Goal: Task Accomplishment & Management: Manage account settings

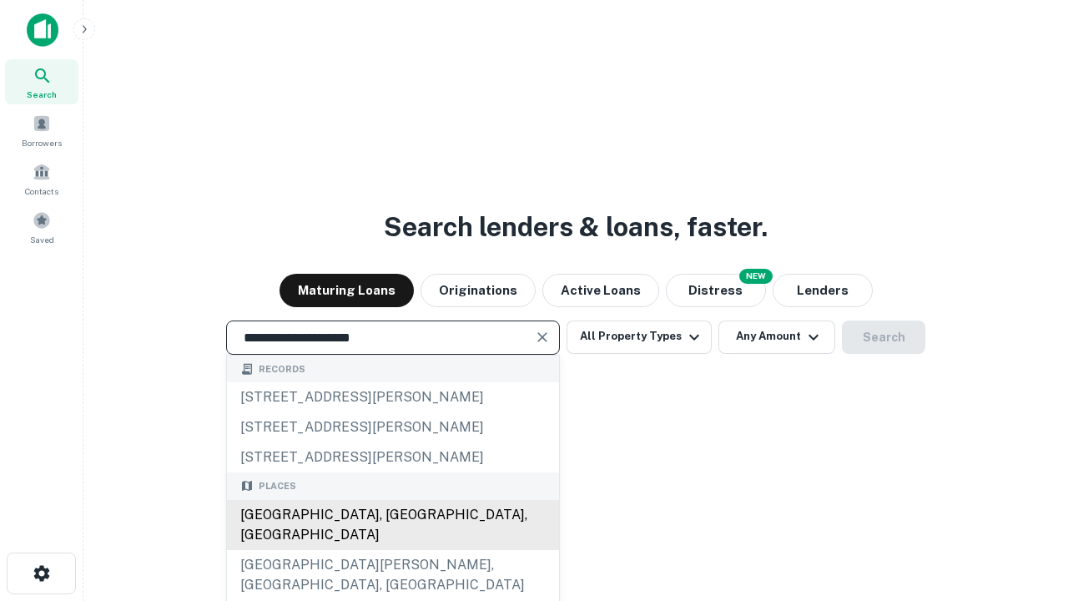
click at [392, 550] on div "Santa Monica, CA, USA" at bounding box center [393, 525] width 332 height 50
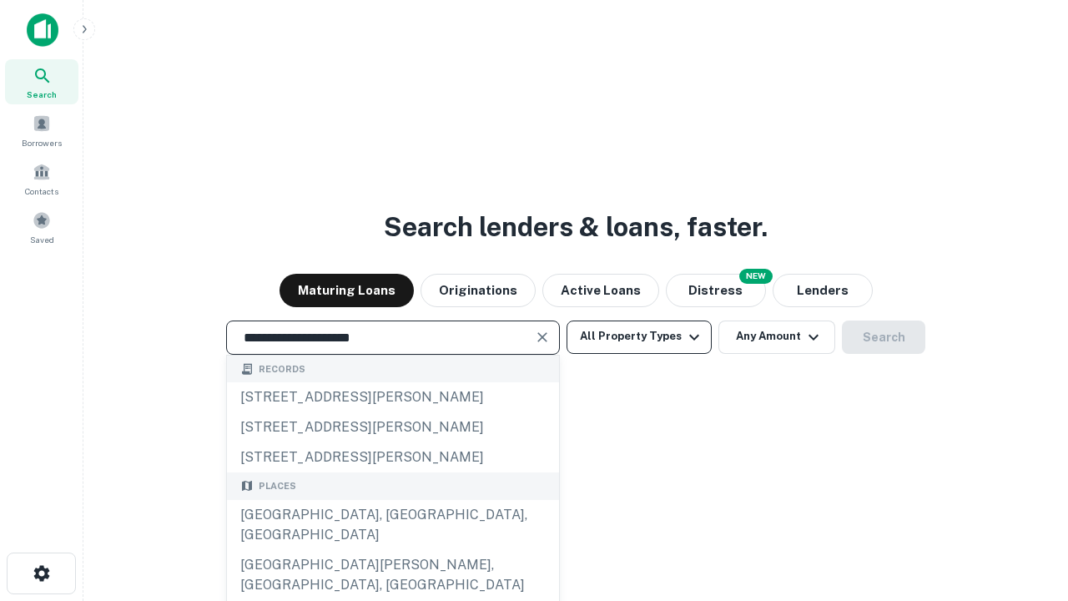
type input "**********"
click at [639, 336] on button "All Property Types" at bounding box center [639, 336] width 145 height 33
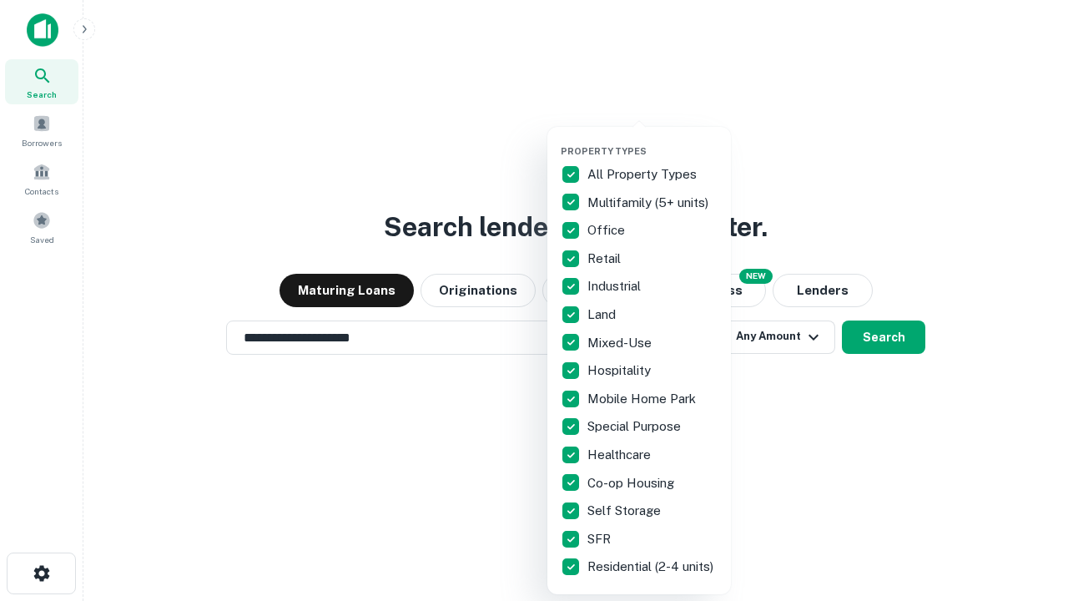
click at [653, 140] on button "button" at bounding box center [653, 140] width 184 height 1
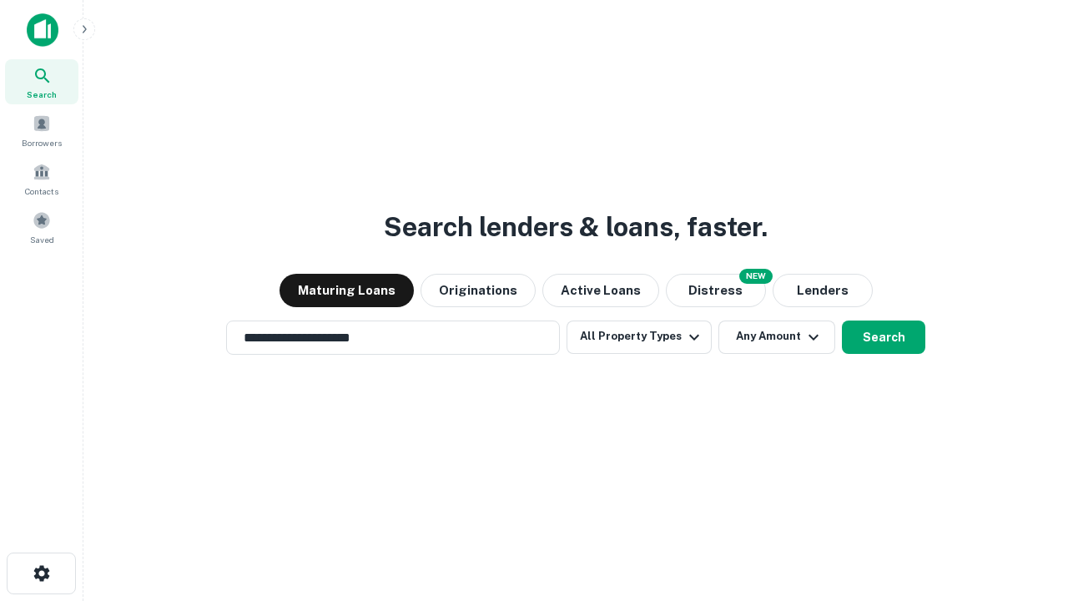
scroll to position [26, 0]
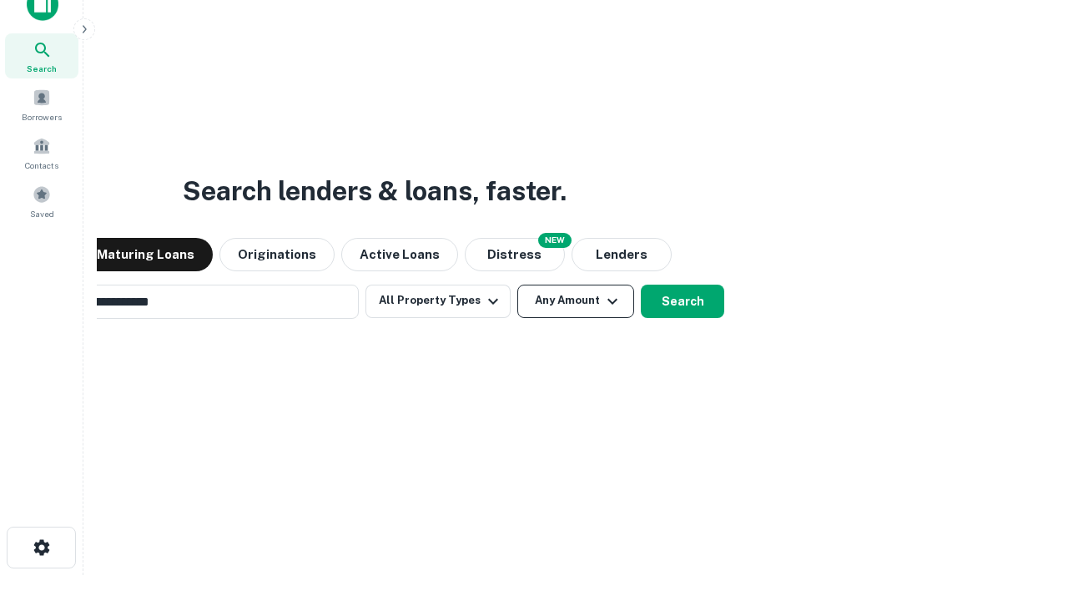
click at [517, 285] on button "Any Amount" at bounding box center [575, 301] width 117 height 33
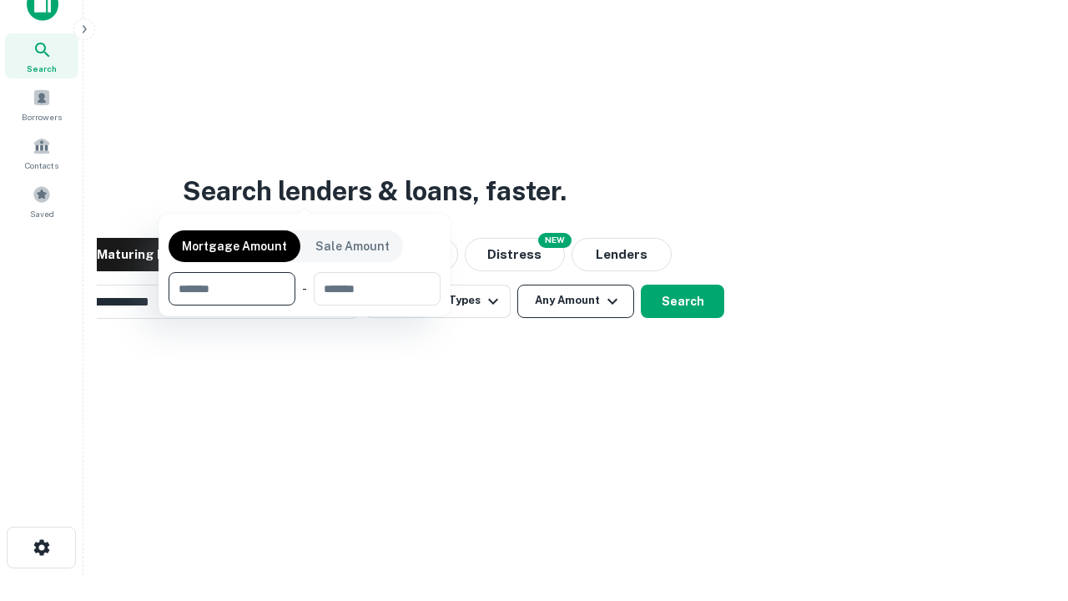
scroll to position [27, 0]
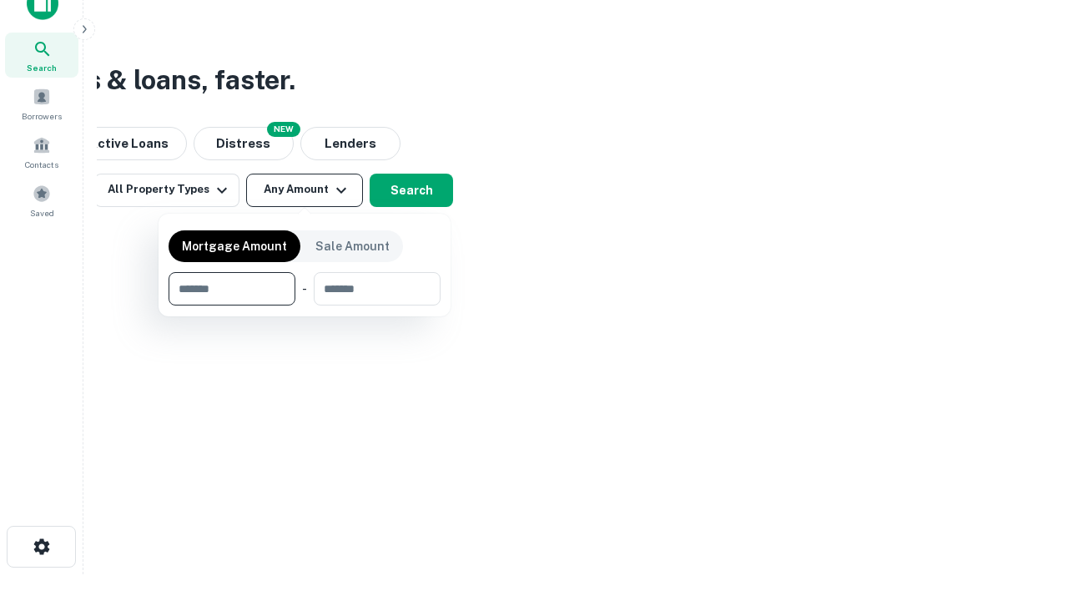
type input "*******"
click at [305, 305] on button "button" at bounding box center [305, 305] width 272 height 1
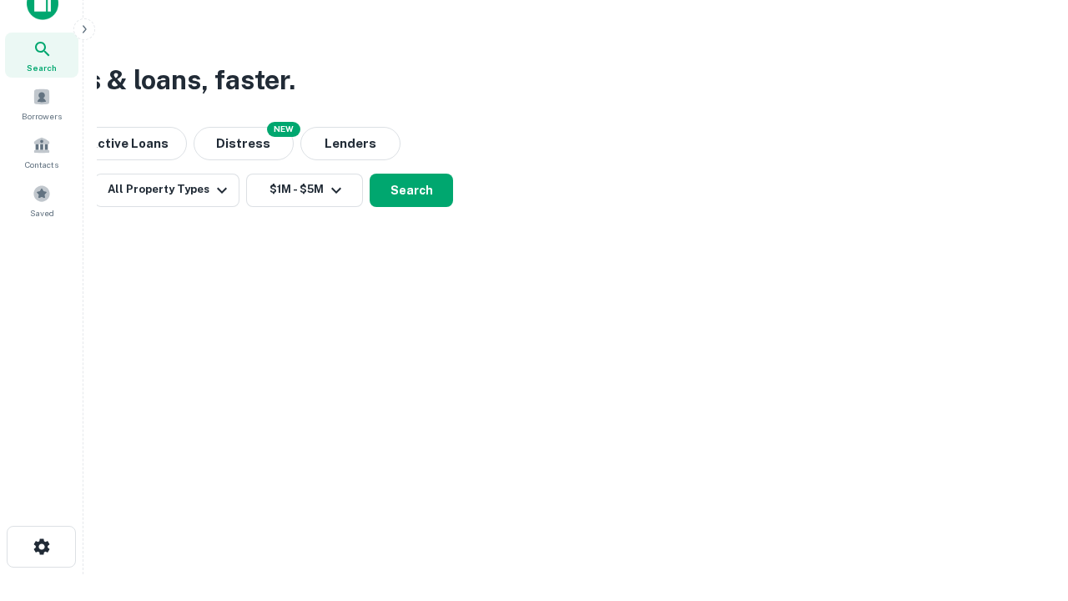
scroll to position [26, 0]
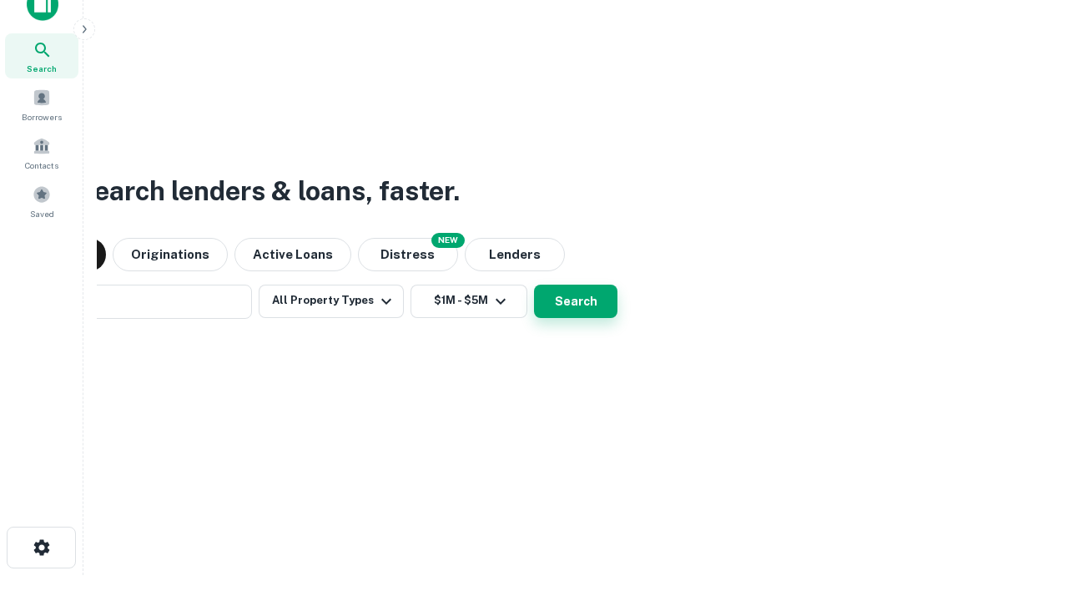
click at [534, 285] on button "Search" at bounding box center [575, 301] width 83 height 33
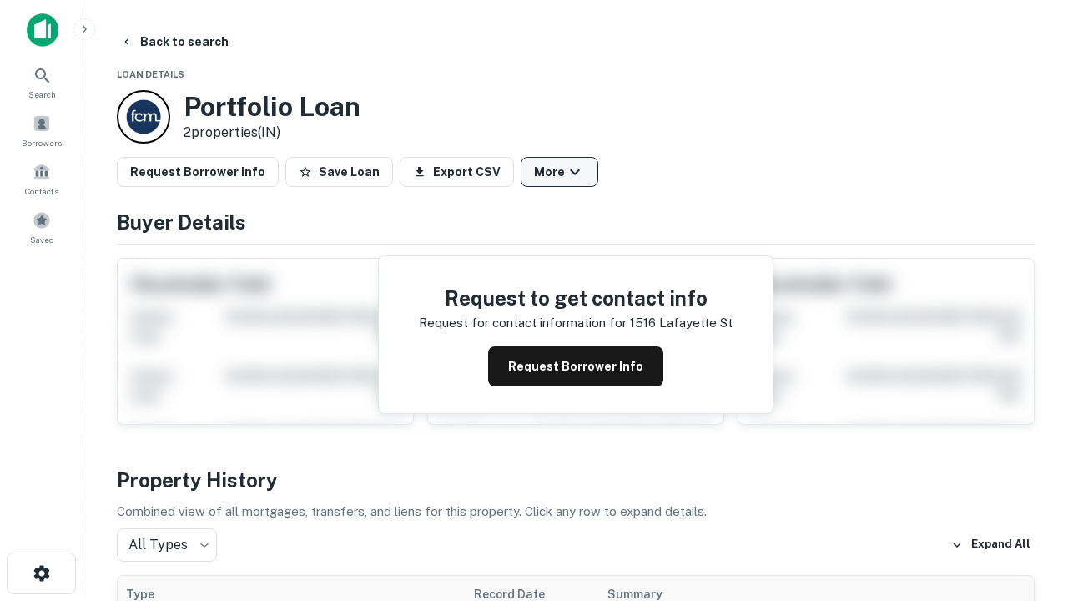
click at [559, 172] on button "More" at bounding box center [560, 172] width 78 height 30
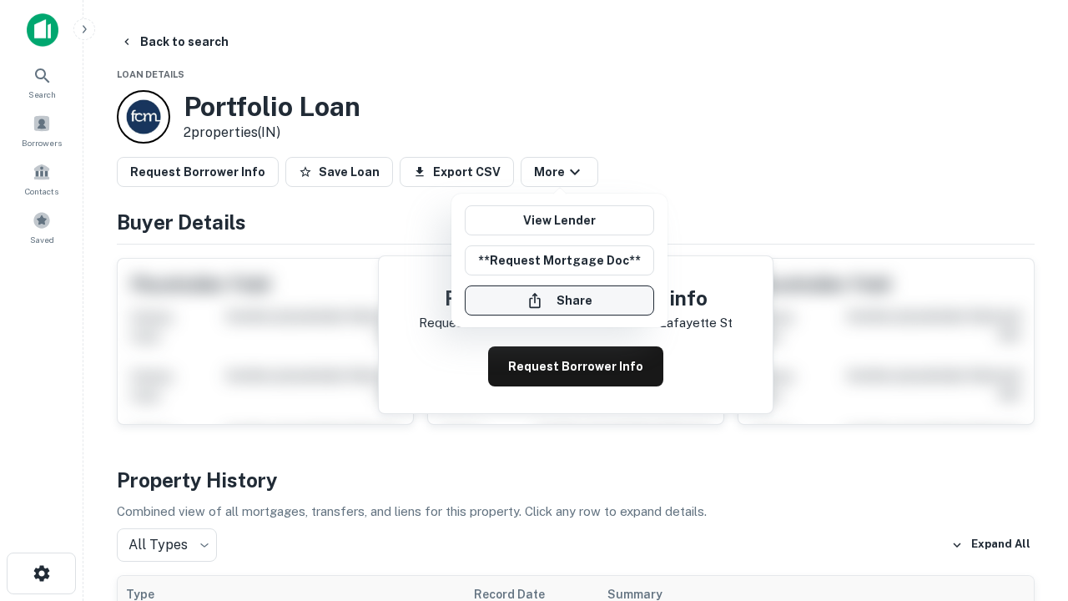
click at [559, 300] on button "Share" at bounding box center [559, 300] width 189 height 30
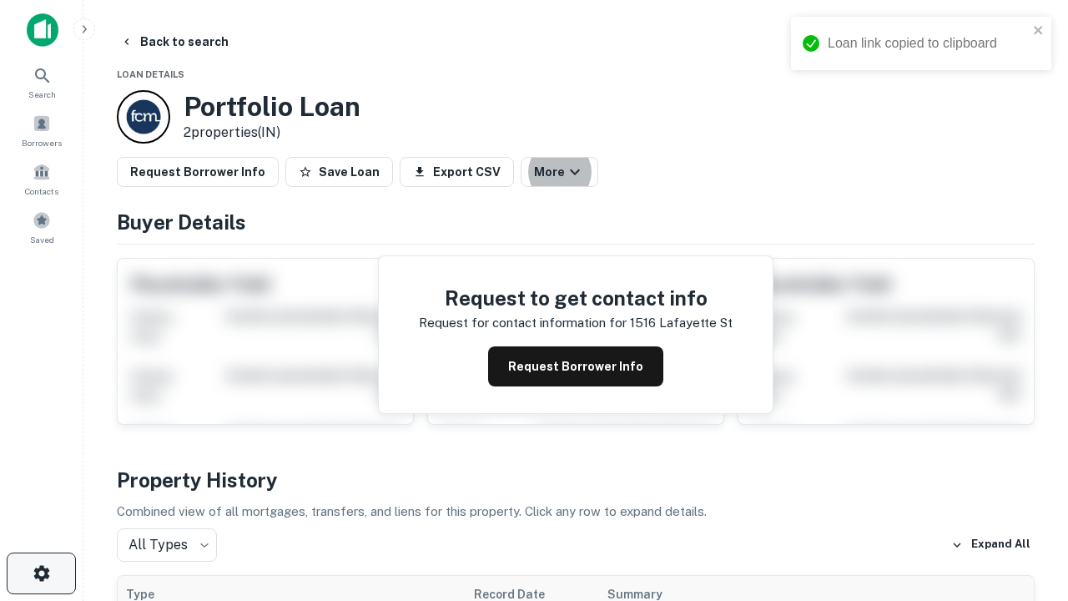
click at [41, 573] on icon "button" at bounding box center [42, 573] width 20 height 20
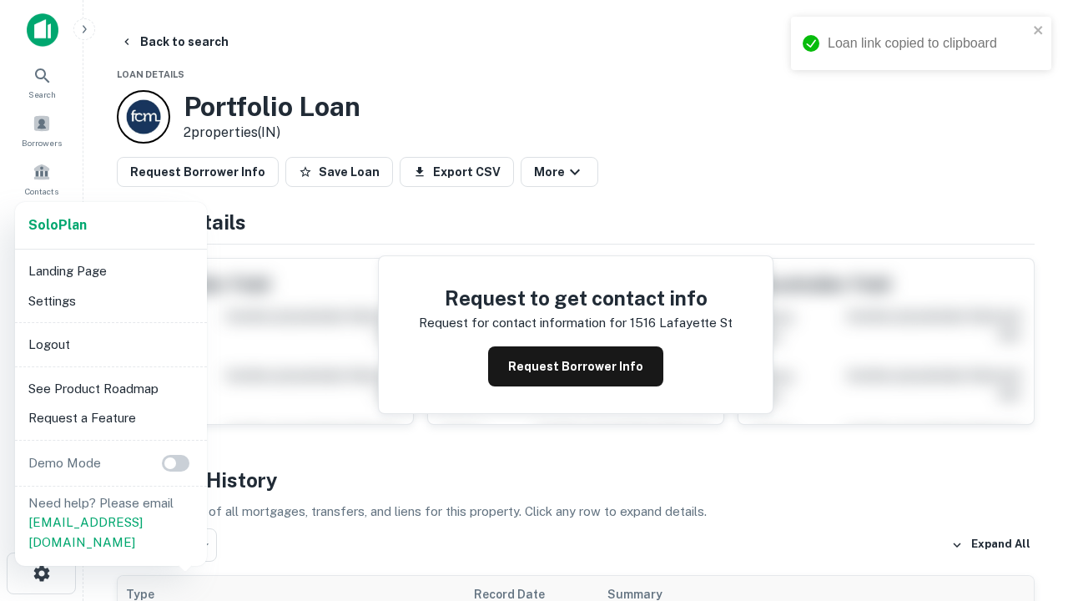
click at [110, 344] on li "Logout" at bounding box center [111, 345] width 179 height 30
